Goal: Information Seeking & Learning: Find specific fact

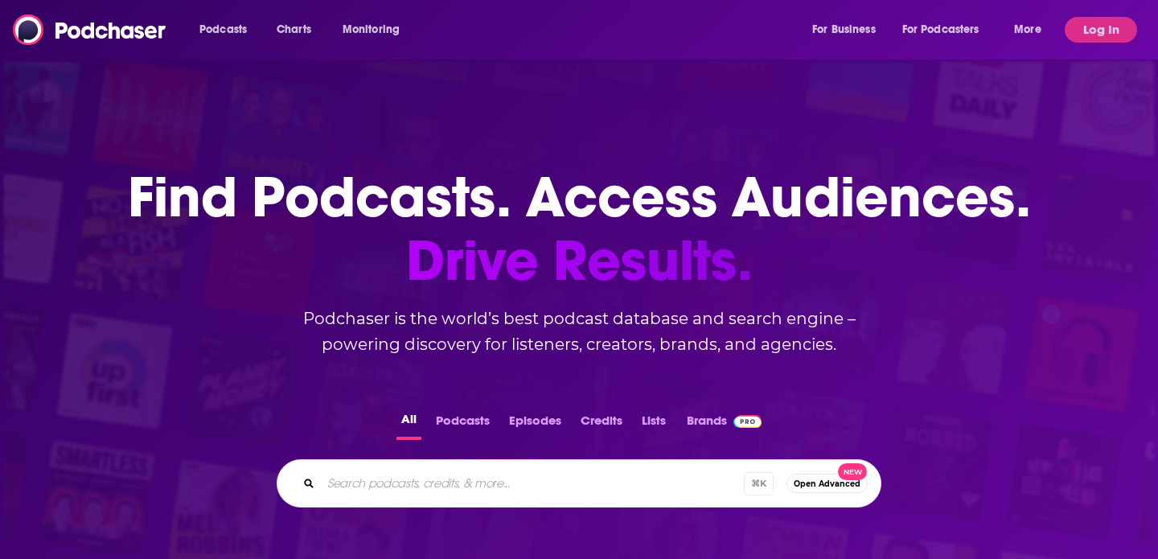
click at [1093, 43] on div "Podcasts Charts Monitoring For Business For Podcasters More Log In" at bounding box center [579, 30] width 1158 height 60
click at [1101, 33] on button "Log In" at bounding box center [1101, 30] width 72 height 26
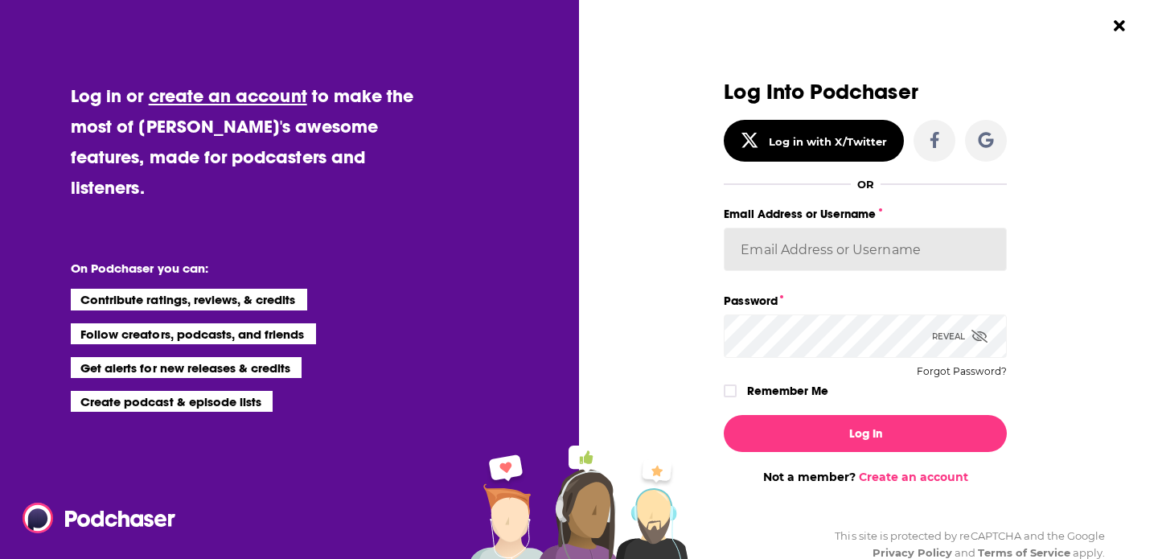
type input "Pamelamcclure"
click at [728, 393] on icon "Dialog" at bounding box center [731, 391] width 10 height 7
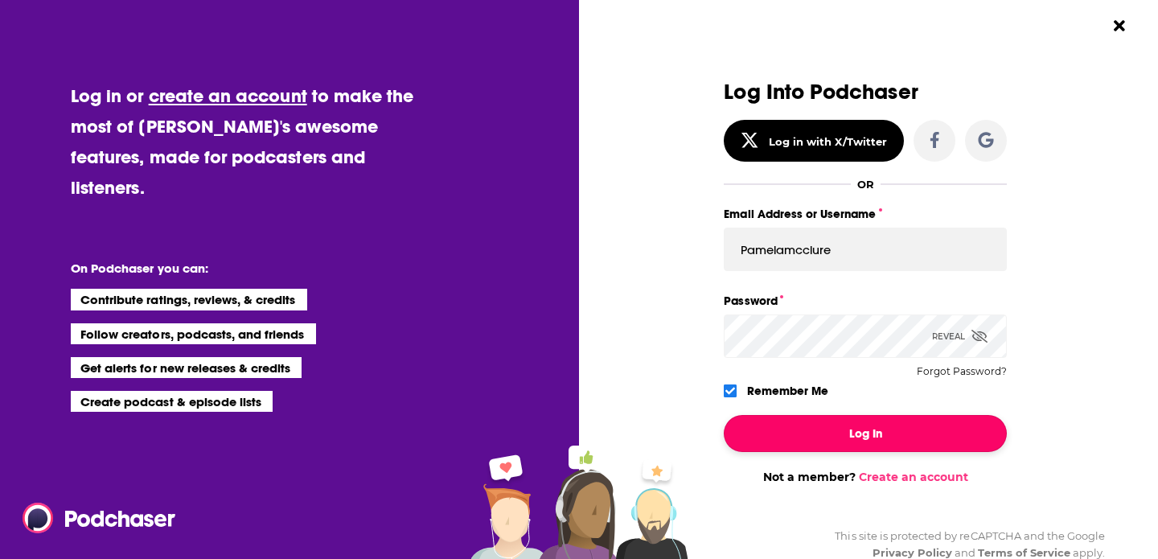
click at [825, 429] on button "Log In" at bounding box center [865, 433] width 283 height 37
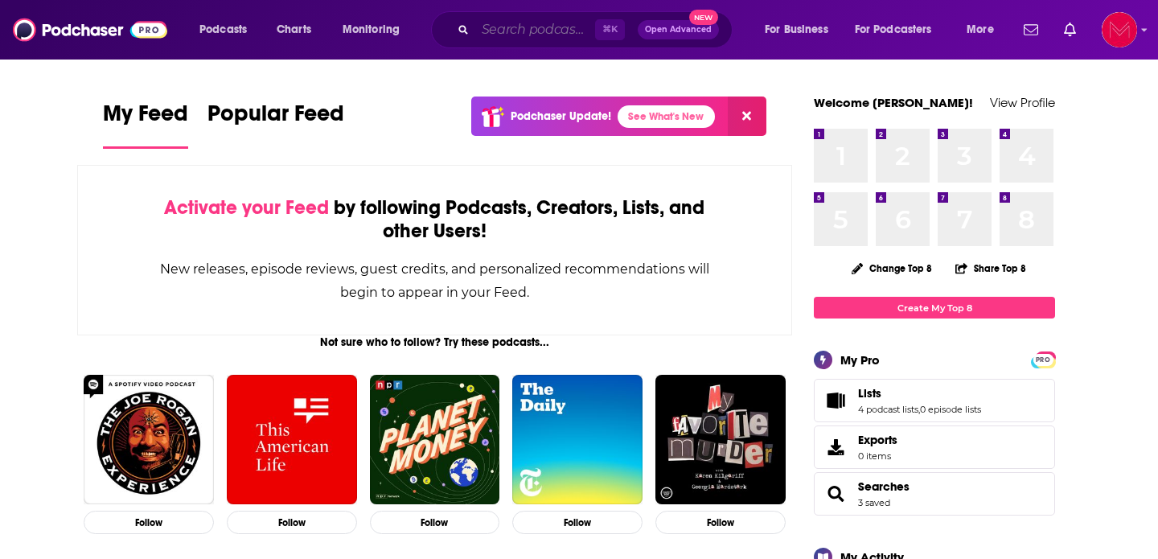
click at [557, 30] on input "Search podcasts, credits, & more..." at bounding box center [535, 30] width 120 height 26
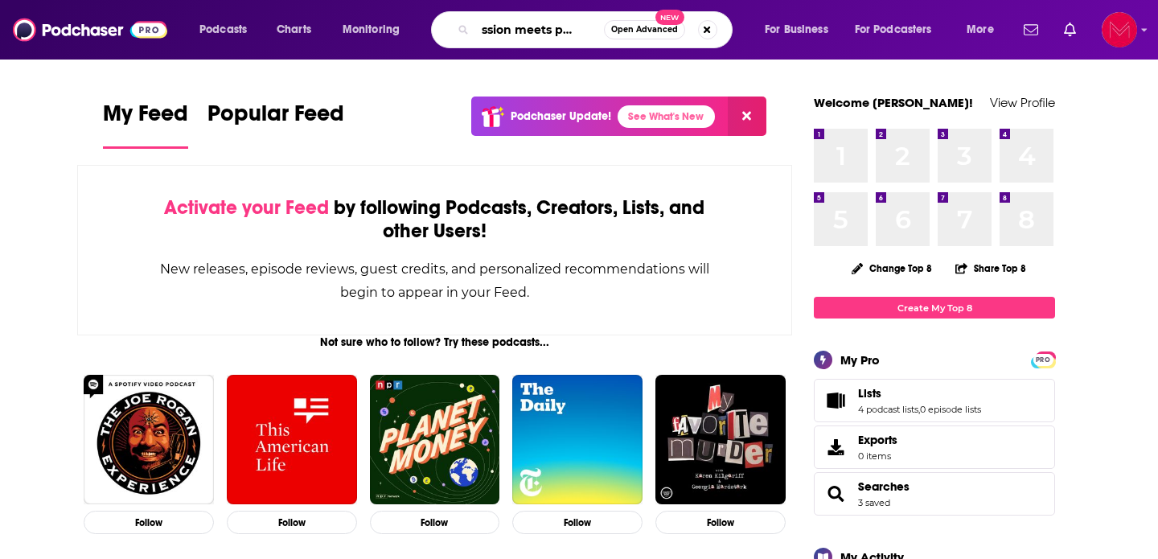
scroll to position [0, 23]
type input "passion meets purpose"
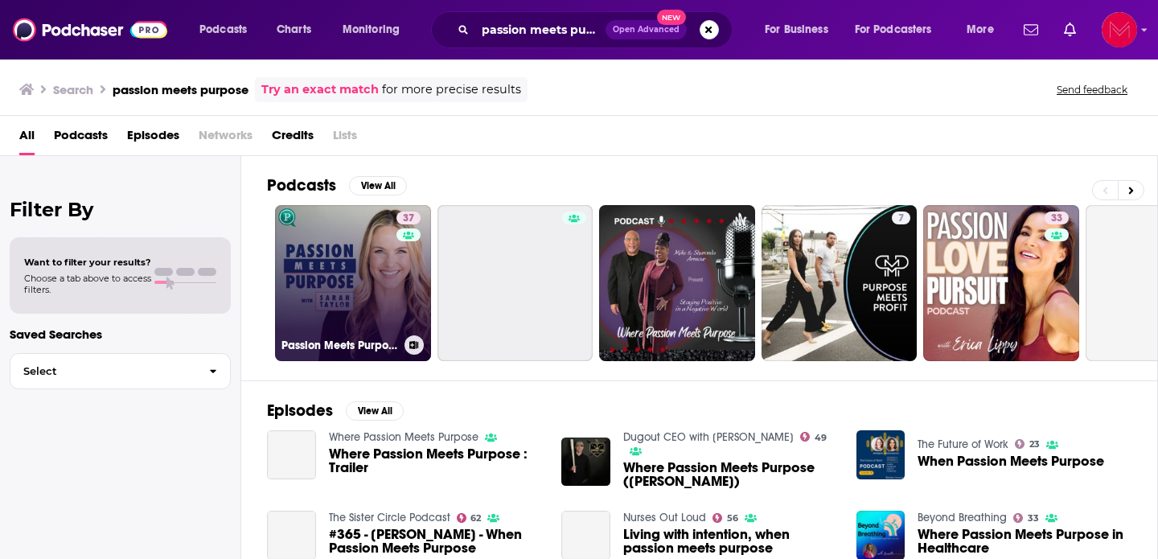
click at [361, 273] on link "37 Passion Meets Purpose with [PERSON_NAME]" at bounding box center [353, 283] width 156 height 156
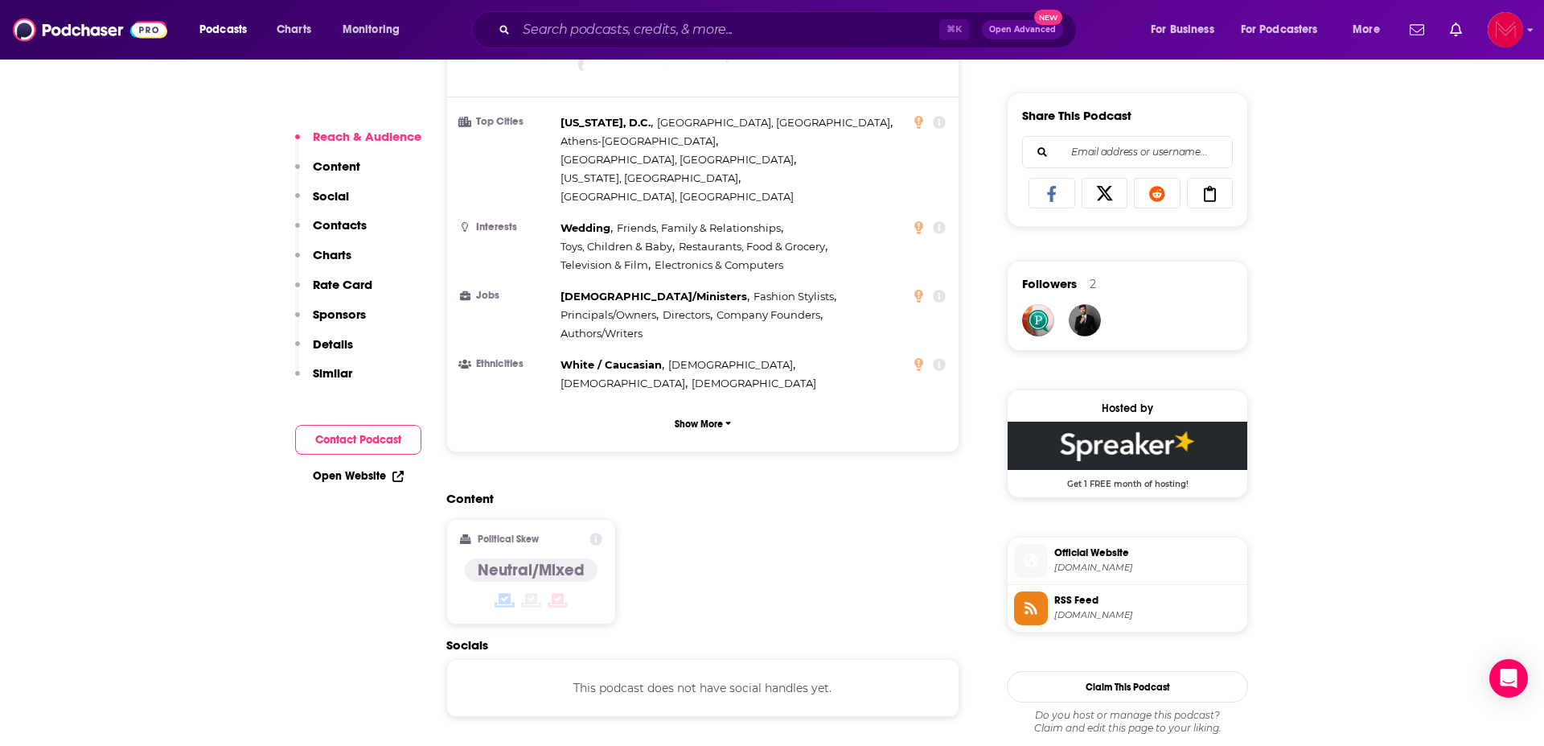
scroll to position [977, 0]
click at [1097, 558] on span "[DOMAIN_NAME]" at bounding box center [1148, 567] width 187 height 12
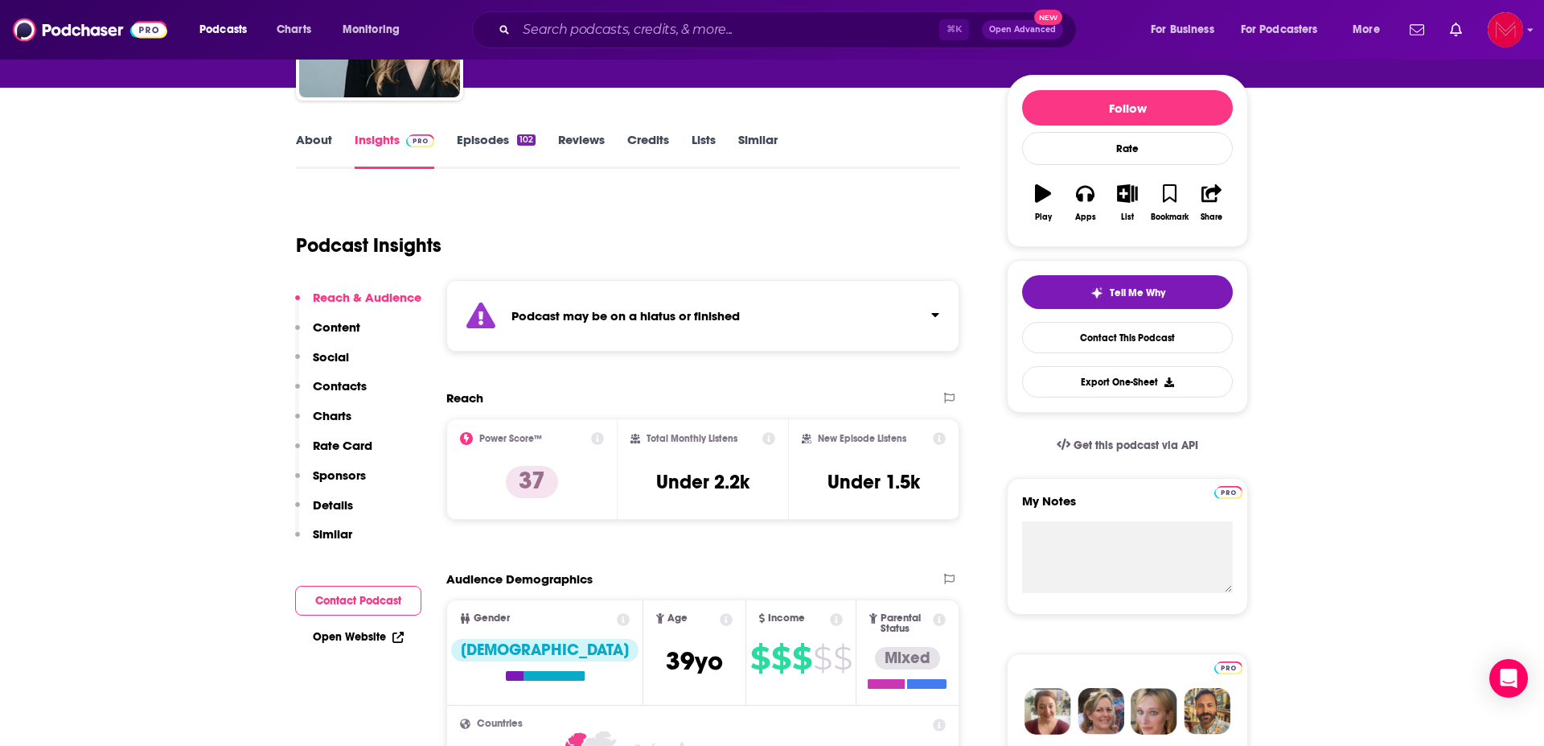
scroll to position [172, 0]
